Goal: Information Seeking & Learning: Learn about a topic

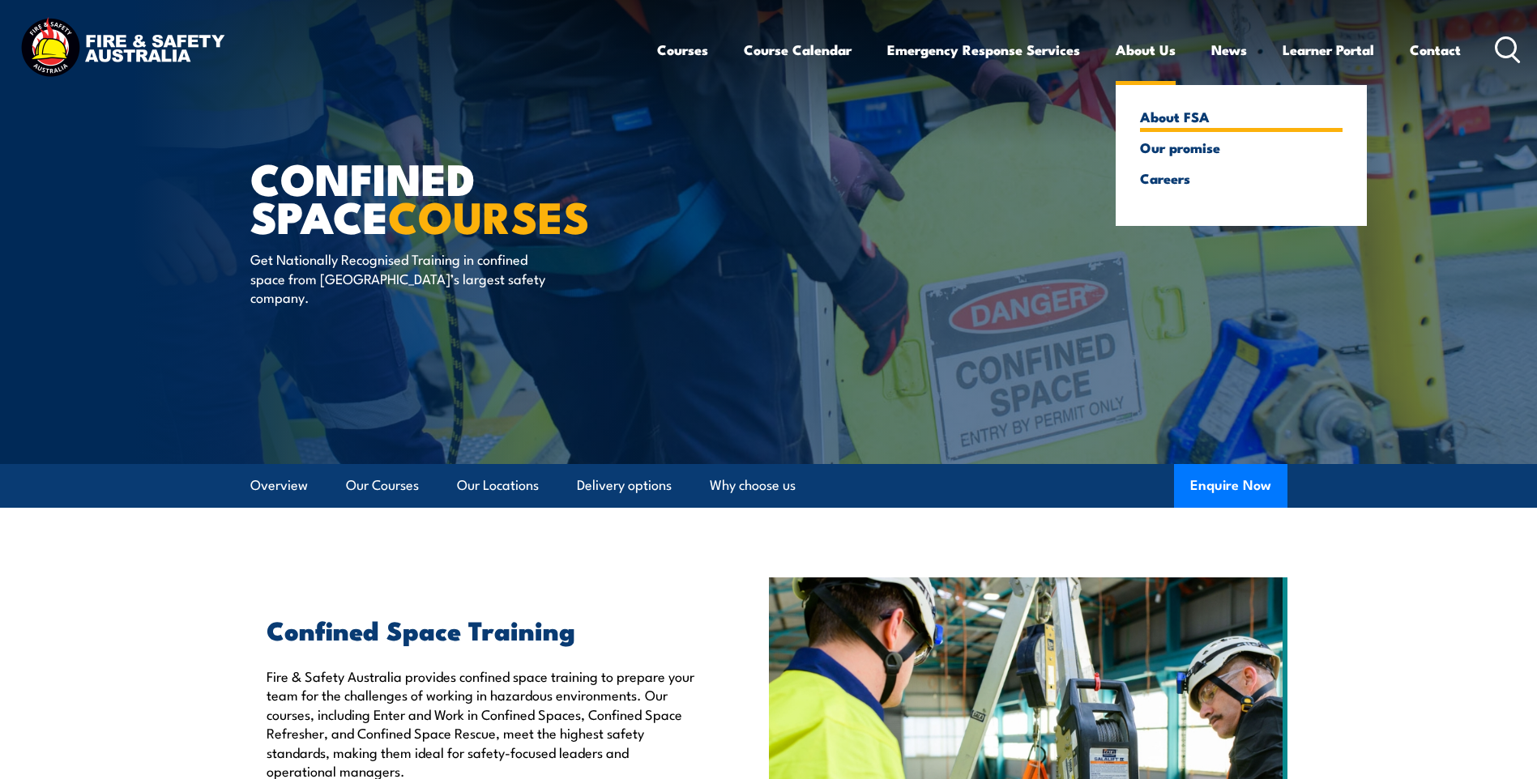
click at [1153, 109] on link "About FSA" at bounding box center [1241, 116] width 202 height 15
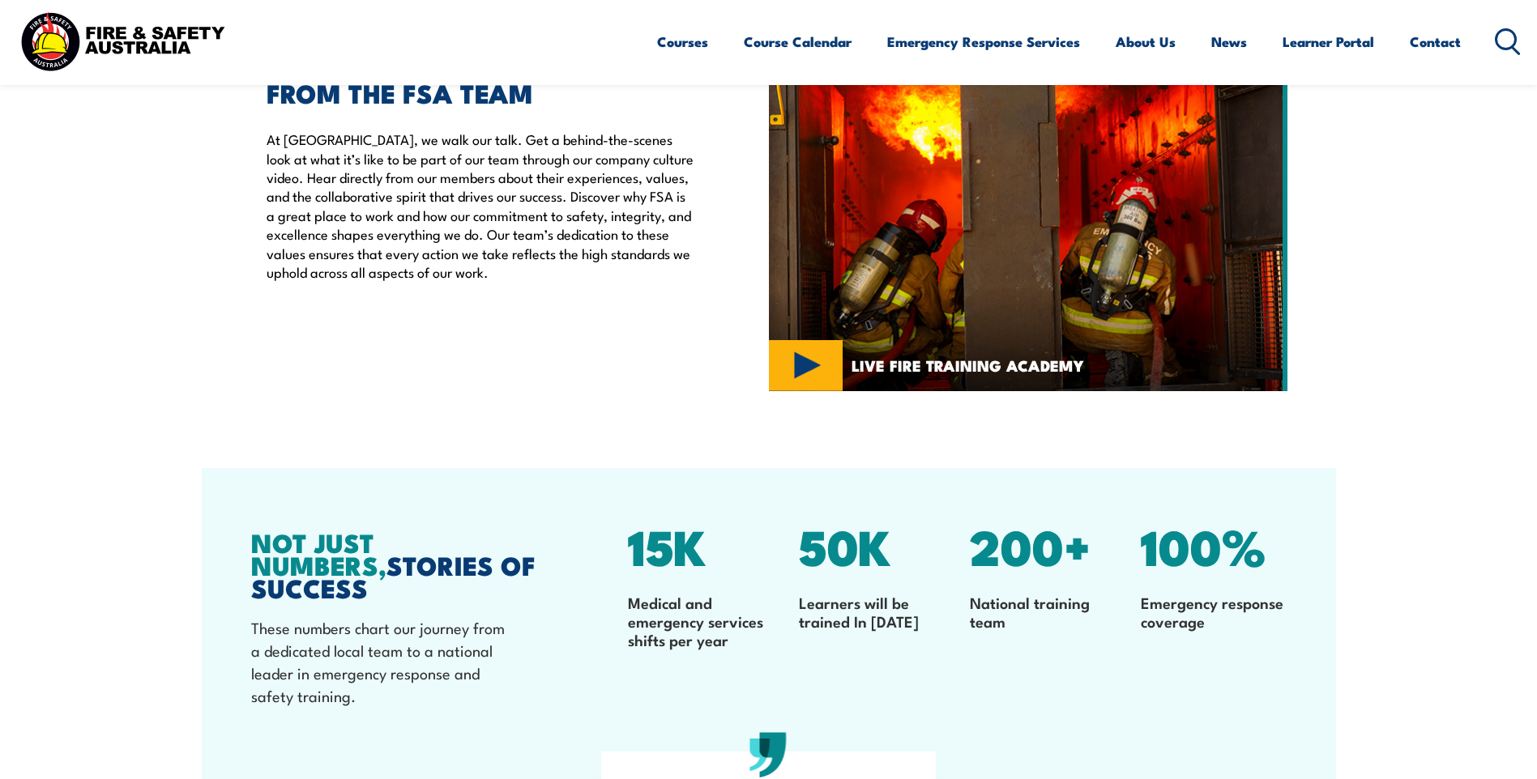
scroll to position [4131, 0]
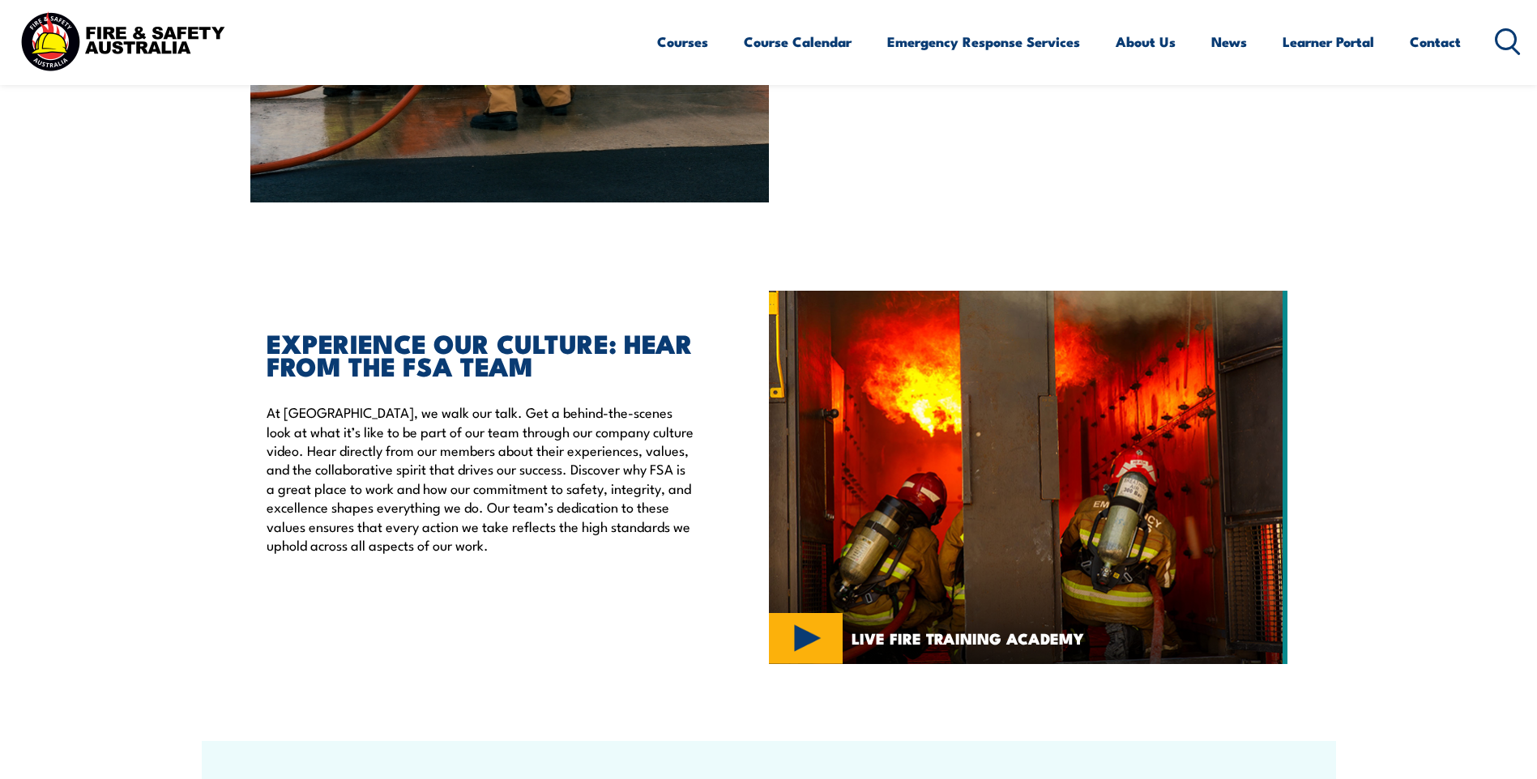
click at [821, 615] on img at bounding box center [1028, 477] width 518 height 373
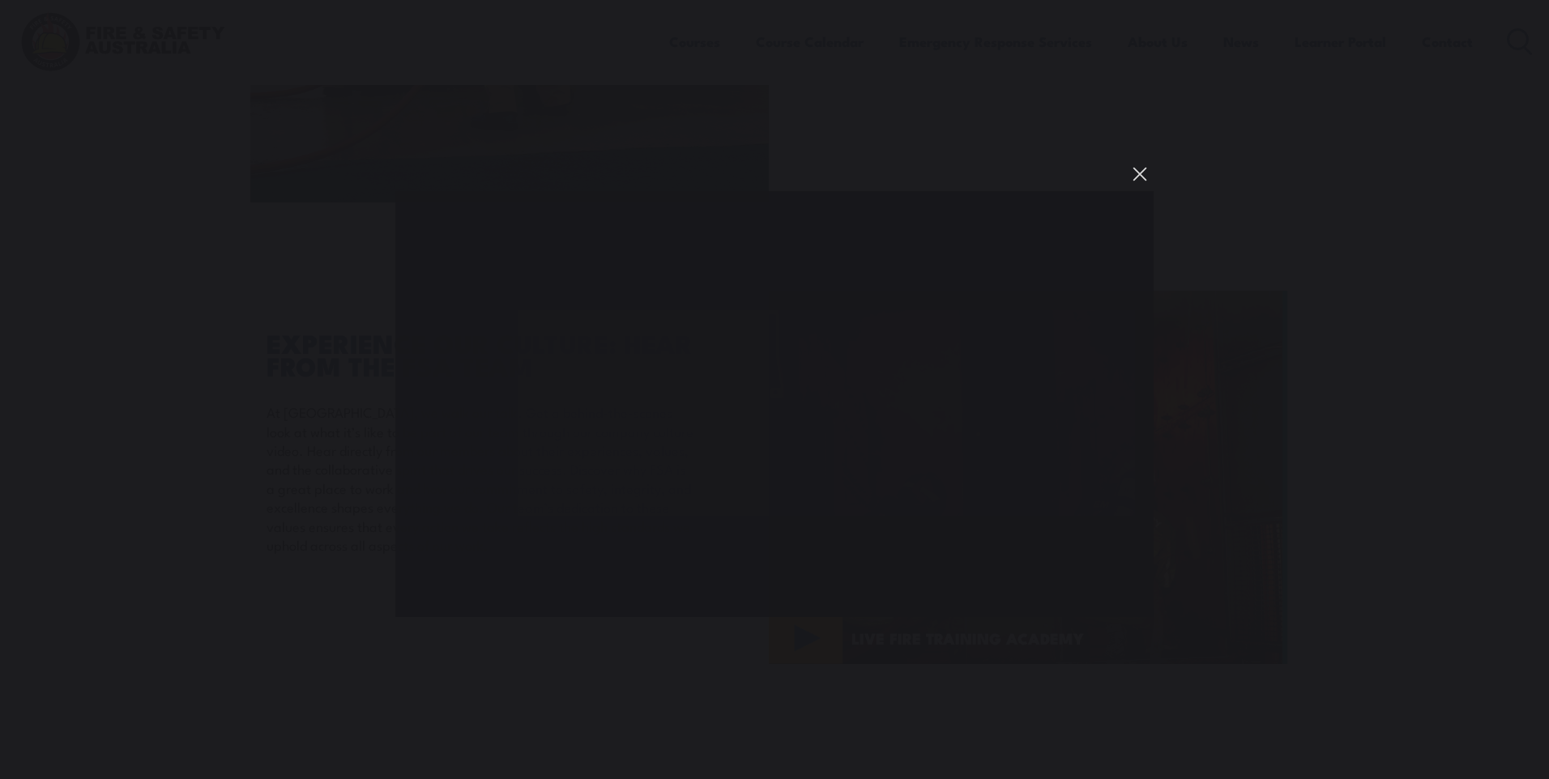
click at [1141, 175] on button "You can close this modal content with the ESC key" at bounding box center [1140, 174] width 28 height 28
